Goal: Use online tool/utility: Utilize a website feature to perform a specific function

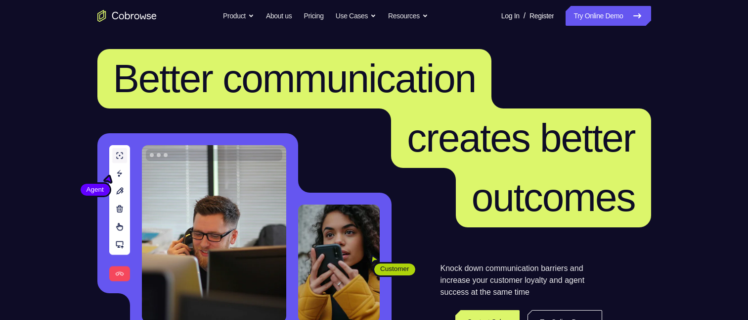
scroll to position [148, 0]
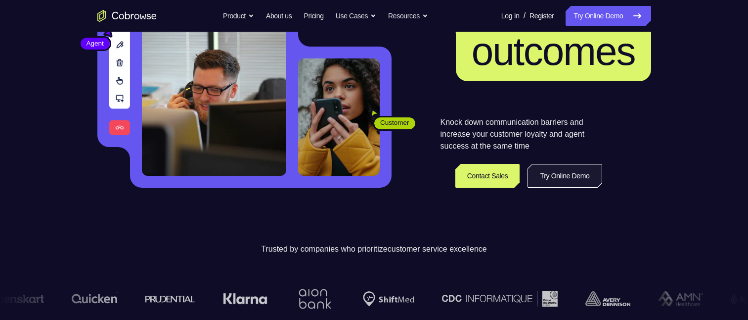
click at [564, 171] on link "Try Online Demo" at bounding box center [565, 176] width 74 height 24
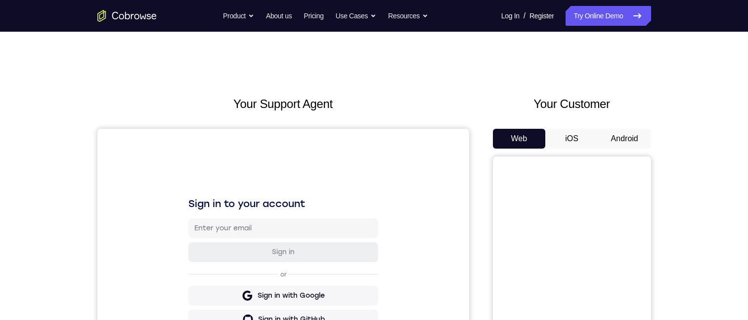
click at [643, 140] on button "Android" at bounding box center [625, 139] width 53 height 20
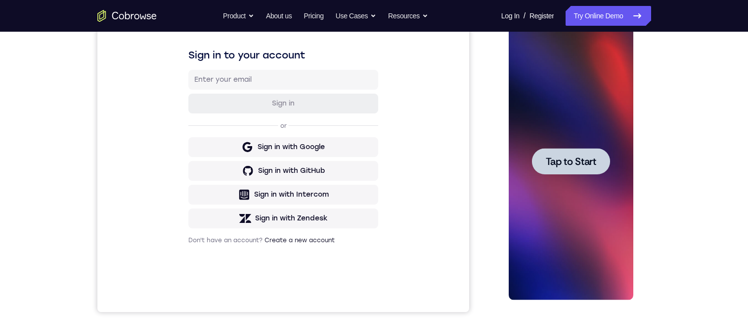
click at [558, 156] on span "Tap to Start" at bounding box center [571, 161] width 50 height 10
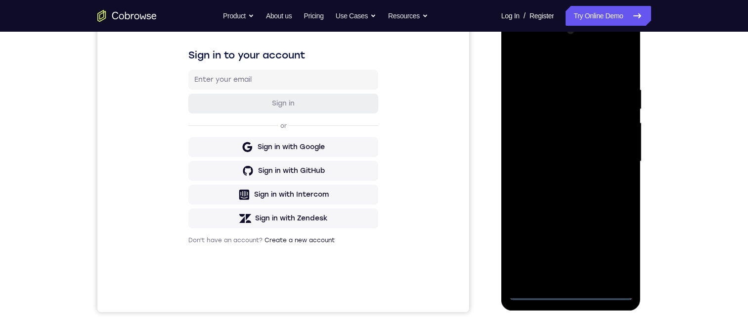
click at [537, 291] on div at bounding box center [571, 161] width 125 height 277
click at [616, 252] on div at bounding box center [571, 161] width 125 height 277
click at [556, 59] on div at bounding box center [571, 161] width 125 height 277
click at [608, 155] on div at bounding box center [571, 161] width 125 height 277
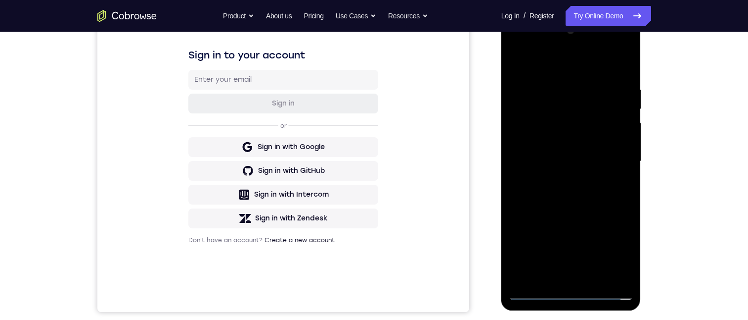
click at [558, 180] on div at bounding box center [571, 161] width 125 height 277
click at [526, 147] on div at bounding box center [571, 161] width 125 height 277
click at [529, 138] on div at bounding box center [571, 161] width 125 height 277
click at [541, 161] on div at bounding box center [571, 161] width 125 height 277
click at [564, 188] on div at bounding box center [571, 161] width 125 height 277
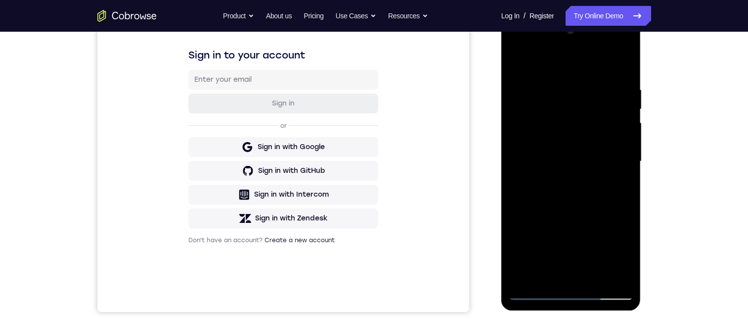
click at [514, 67] on div at bounding box center [571, 161] width 125 height 277
click at [514, 56] on div at bounding box center [571, 161] width 125 height 277
click at [516, 42] on div at bounding box center [571, 161] width 125 height 277
click at [526, 133] on div at bounding box center [571, 161] width 125 height 277
click at [572, 274] on div at bounding box center [571, 161] width 125 height 277
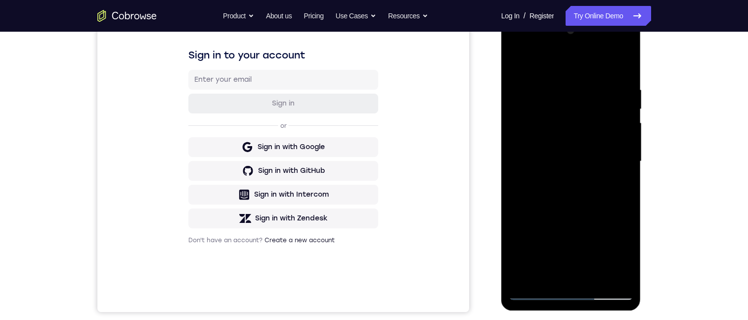
click at [621, 67] on div at bounding box center [571, 161] width 125 height 277
click at [622, 55] on div at bounding box center [571, 161] width 125 height 277
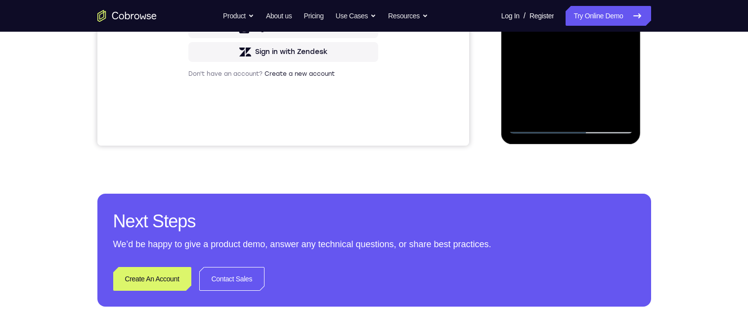
scroll to position [148, 0]
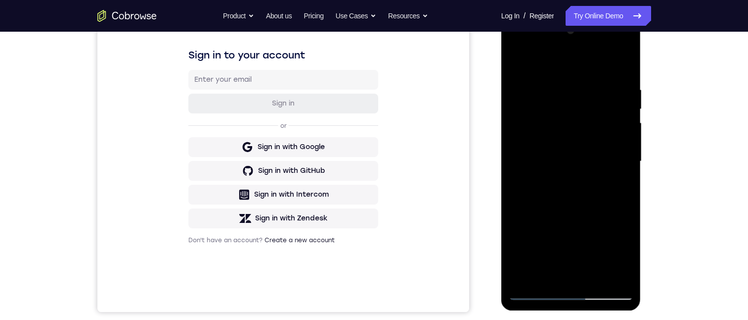
drag, startPoint x: 600, startPoint y: 176, endPoint x: 565, endPoint y: -82, distance: 260.0
click at [565, 15] on html "Online web based iOS Simulators and Android Emulators. Run iPhone, iPad, Mobile…" at bounding box center [572, 163] width 141 height 297
drag, startPoint x: 581, startPoint y: 225, endPoint x: 589, endPoint y: -75, distance: 300.4
click at [589, 15] on html "Online web based iOS Simulators and Android Emulators. Run iPhone, iPad, Mobile…" at bounding box center [572, 163] width 141 height 297
drag, startPoint x: 586, startPoint y: 258, endPoint x: 589, endPoint y: 35, distance: 223.1
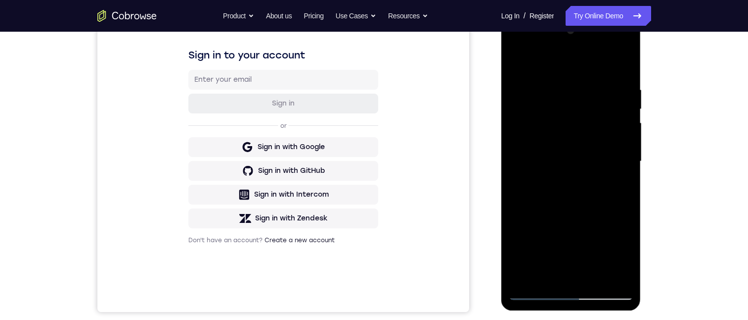
click at [594, 15] on html "Online web based iOS Simulators and Android Emulators. Run iPhone, iPad, Mobile…" at bounding box center [572, 163] width 141 height 297
drag, startPoint x: 572, startPoint y: 226, endPoint x: 606, endPoint y: 32, distance: 196.7
click at [607, 15] on html "Online web based iOS Simulators and Android Emulators. Run iPhone, iPad, Mobile…" at bounding box center [572, 163] width 141 height 297
drag, startPoint x: 579, startPoint y: 229, endPoint x: 1058, endPoint y: 23, distance: 521.4
click at [576, 15] on html "Online web based iOS Simulators and Android Emulators. Run iPhone, iPad, Mobile…" at bounding box center [572, 163] width 141 height 297
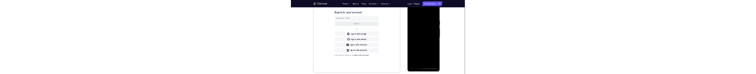
scroll to position [0, 0]
